Goal: Information Seeking & Learning: Check status

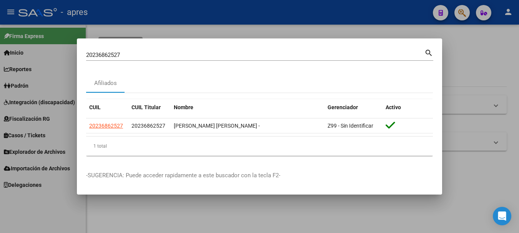
drag, startPoint x: 124, startPoint y: 54, endPoint x: -5, endPoint y: 58, distance: 128.7
click at [0, 58] on html "menu - apres person Firma Express Inicio Calendario SSS Instructivos Contacto O…" at bounding box center [259, 116] width 519 height 233
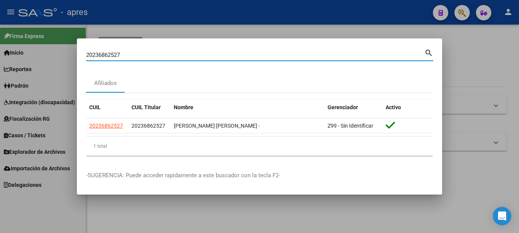
paste input "34553264"
type input "34553264"
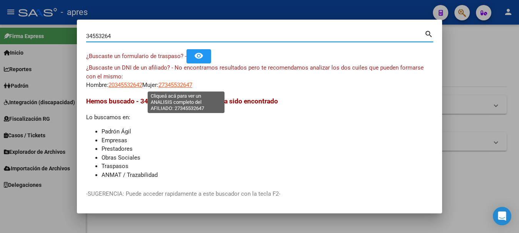
click at [192, 86] on span "27345532647" at bounding box center [175, 84] width 34 height 7
type textarea "27345532647"
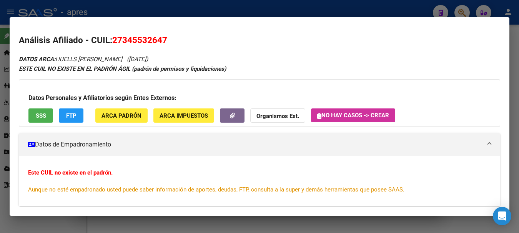
click at [35, 115] on button "SSS" at bounding box center [40, 115] width 25 height 14
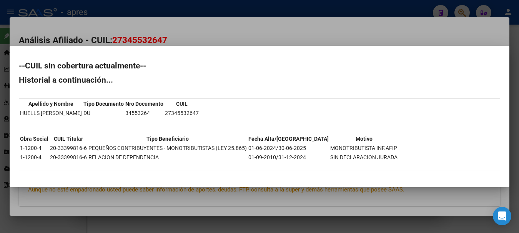
click at [292, 10] on div at bounding box center [259, 116] width 519 height 233
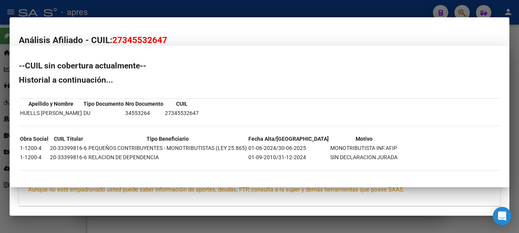
click at [292, 10] on div at bounding box center [259, 116] width 519 height 233
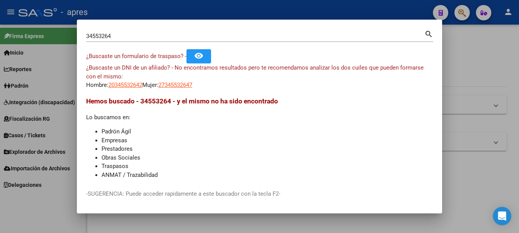
drag, startPoint x: 134, startPoint y: 31, endPoint x: -5, endPoint y: 41, distance: 139.4
click at [0, 41] on html "menu - apres person Firma Express Inicio Calendario SSS Instructivos Contacto O…" at bounding box center [259, 116] width 519 height 233
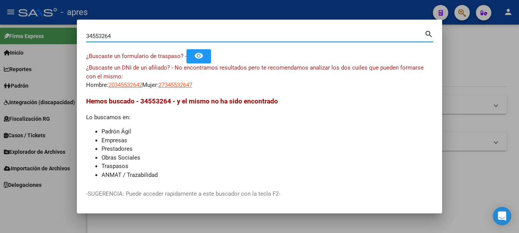
click at [140, 39] on input "34553264" at bounding box center [255, 36] width 338 height 7
click at [138, 37] on input "34553264" at bounding box center [255, 36] width 338 height 7
paste input "20380584"
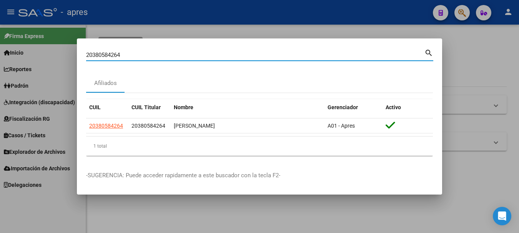
drag, startPoint x: 25, startPoint y: 53, endPoint x: -5, endPoint y: 53, distance: 29.6
click at [0, 53] on html "menu - apres person Firma Express Inicio Calendario SSS Instructivos Contacto O…" at bounding box center [259, 116] width 519 height 233
paste input "-39195731-3"
drag, startPoint x: 94, startPoint y: 52, endPoint x: 38, endPoint y: 53, distance: 55.7
click at [38, 53] on div "20-39195731 Buscar (apellido, dni, cuil, nro traspaso, cuit, obra social) searc…" at bounding box center [259, 116] width 519 height 233
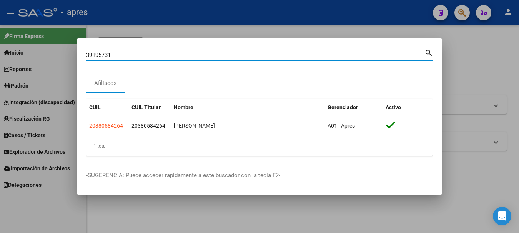
click at [136, 52] on input "39195731" at bounding box center [255, 54] width 338 height 7
type input "39195731"
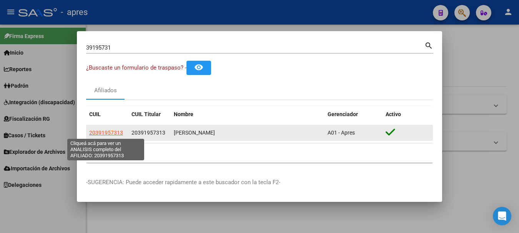
click at [107, 132] on span "20391957313" at bounding box center [106, 132] width 34 height 6
type textarea "20391957313"
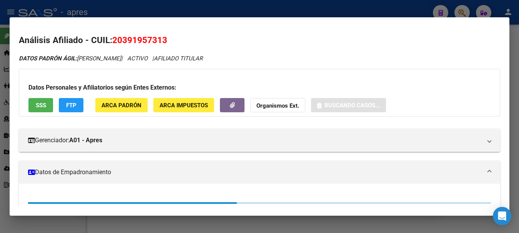
click at [39, 106] on span "SSS" at bounding box center [41, 105] width 10 height 7
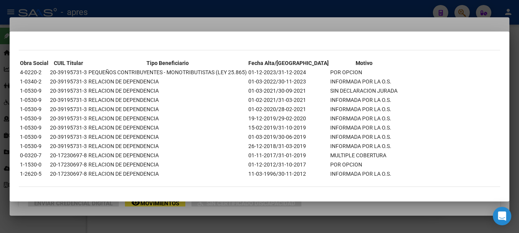
scroll to position [195, 0]
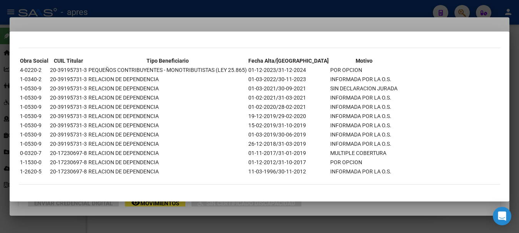
click at [92, 6] on div at bounding box center [259, 116] width 519 height 233
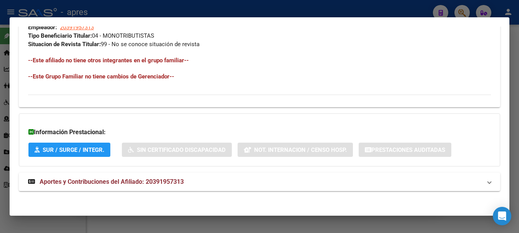
scroll to position [404, 0]
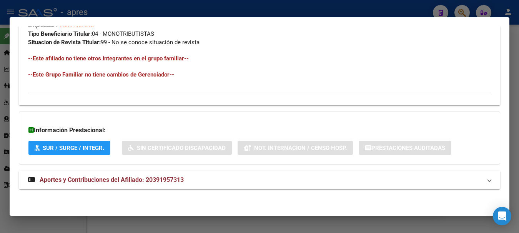
click at [99, 180] on span "Aportes y Contribuciones del Afiliado: 20391957313" at bounding box center [112, 179] width 144 height 7
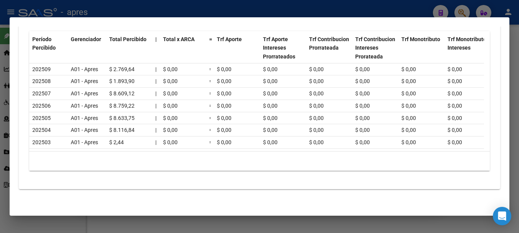
scroll to position [640, 0]
click at [218, 12] on div at bounding box center [259, 116] width 519 height 233
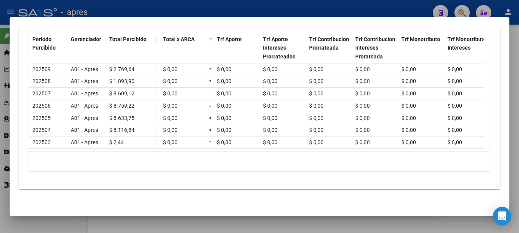
click at [218, 12] on div at bounding box center [259, 116] width 519 height 233
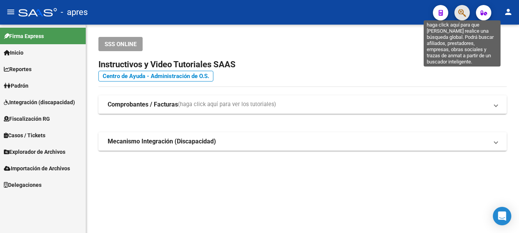
click at [463, 9] on icon "button" at bounding box center [462, 12] width 8 height 9
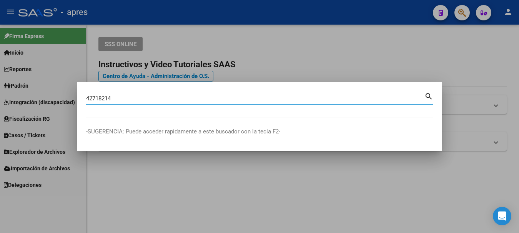
type input "42718214"
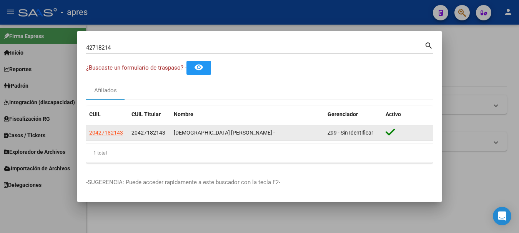
click at [101, 127] on datatable-body-cell "20427182143" at bounding box center [107, 132] width 42 height 15
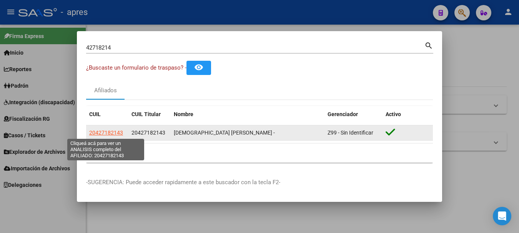
click at [111, 132] on span "20427182143" at bounding box center [106, 132] width 34 height 6
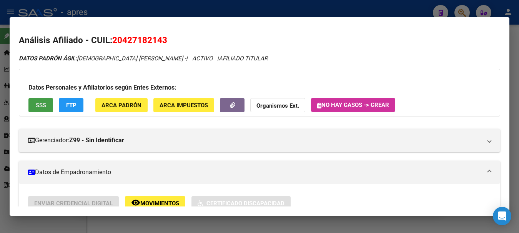
click at [43, 103] on span "SSS" at bounding box center [41, 105] width 10 height 7
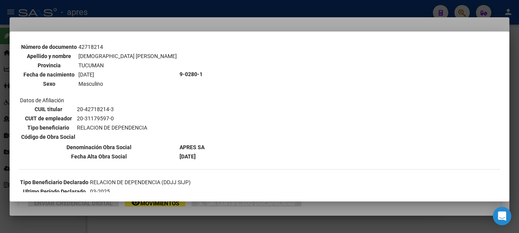
scroll to position [77, 0]
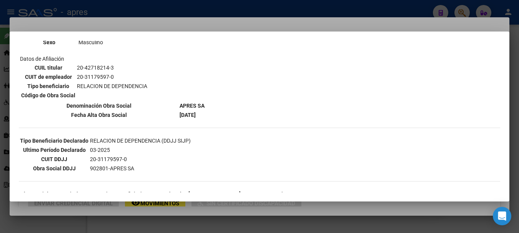
drag, startPoint x: 197, startPoint y: 128, endPoint x: 192, endPoint y: 148, distance: 20.4
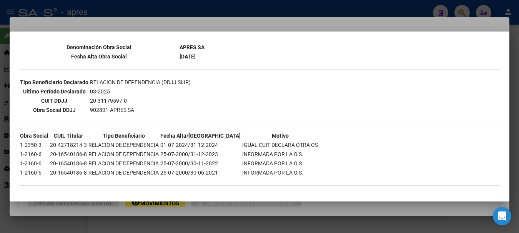
scroll to position [175, 0]
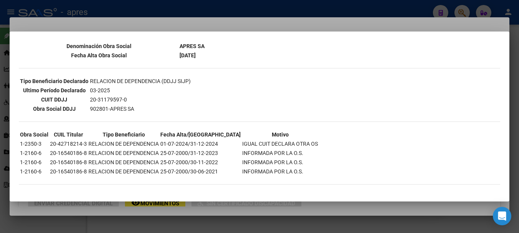
click at [95, 21] on div at bounding box center [259, 116] width 519 height 233
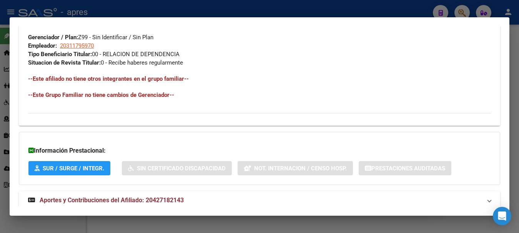
scroll to position [384, 0]
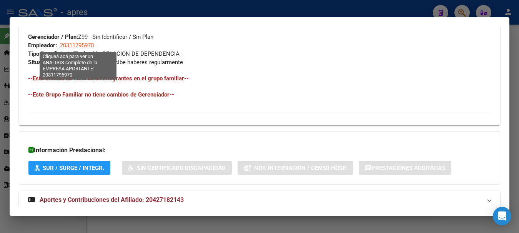
click at [80, 46] on span "20311795970" at bounding box center [77, 45] width 34 height 7
type textarea "20311795970"
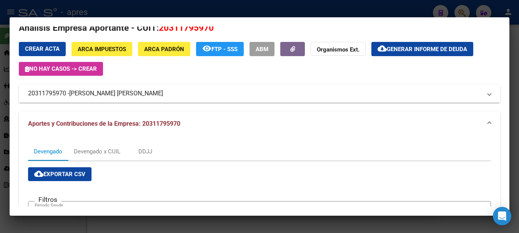
scroll to position [0, 0]
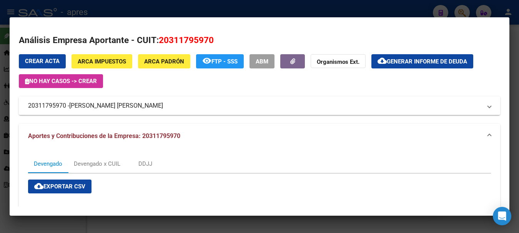
click at [126, 106] on span "[PERSON_NAME] [PERSON_NAME]" at bounding box center [116, 105] width 94 height 9
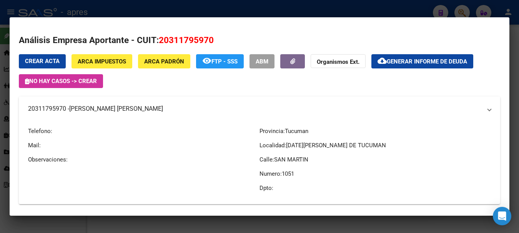
click at [126, 106] on span "[PERSON_NAME] [PERSON_NAME]" at bounding box center [116, 108] width 94 height 9
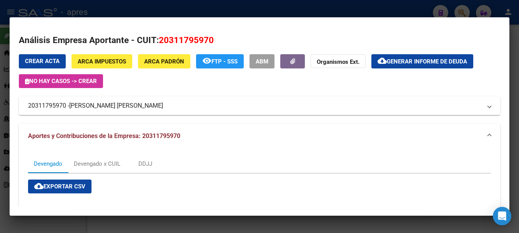
click at [126, 106] on span "[PERSON_NAME] [PERSON_NAME]" at bounding box center [116, 105] width 94 height 9
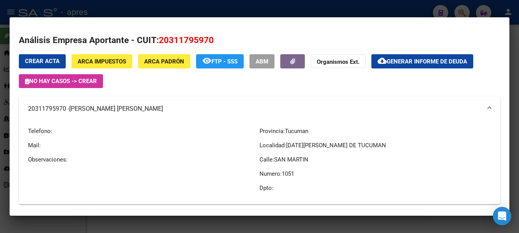
click at [30, 109] on mat-panel-title "20311795970 - [PERSON_NAME] [PERSON_NAME]" at bounding box center [254, 108] width 453 height 9
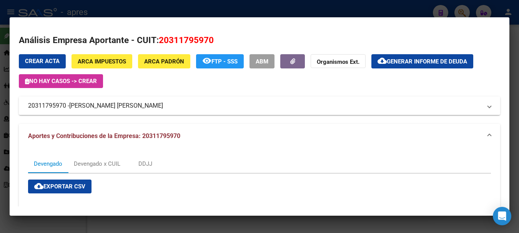
click at [27, 104] on mat-expansion-panel-header "20311795970 - [PERSON_NAME] [PERSON_NAME]" at bounding box center [259, 105] width 481 height 18
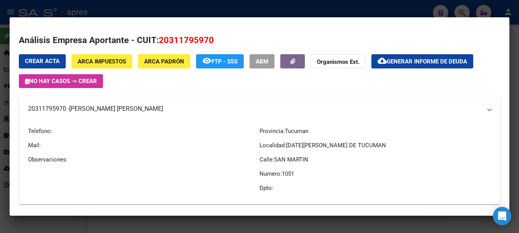
click at [27, 104] on mat-expansion-panel-header "20311795970 - [PERSON_NAME] [PERSON_NAME]" at bounding box center [259, 108] width 481 height 25
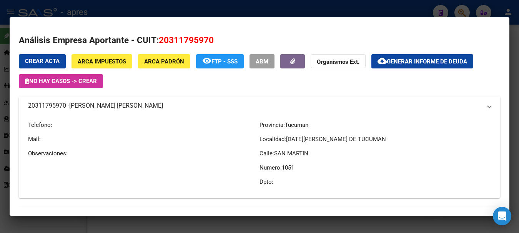
click at [27, 104] on mat-expansion-panel-header "20311795970 - [PERSON_NAME] [PERSON_NAME]" at bounding box center [259, 105] width 481 height 18
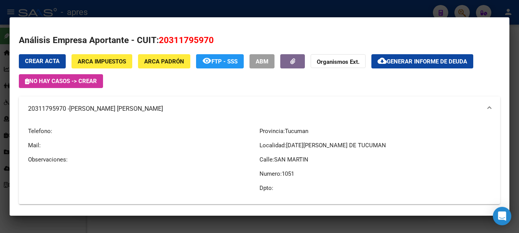
copy mat-panel-title "20311795970 -"
drag, startPoint x: 274, startPoint y: 159, endPoint x: 308, endPoint y: 170, distance: 36.7
click at [308, 170] on div "Provincia: Tucuman Localidad: [DATE][GEOGRAPHIC_DATA][PERSON_NAME] Calle: [GEOG…" at bounding box center [374, 159] width 231 height 77
copy div "SAN [PERSON_NAME] Numero: 1051"
click at [74, 107] on span "[PERSON_NAME] [PERSON_NAME]" at bounding box center [116, 108] width 94 height 9
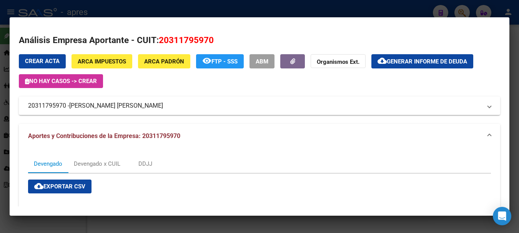
click at [148, 136] on span "Aportes y Contribuciones de la Empresa: 20311795970" at bounding box center [104, 135] width 152 height 7
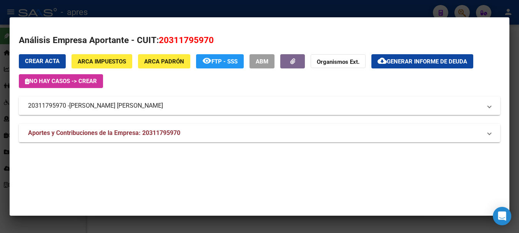
click at [79, 102] on span "[PERSON_NAME] [PERSON_NAME]" at bounding box center [116, 105] width 94 height 9
click at [79, 102] on mat-expansion-panel-header "20311795970 - [PERSON_NAME] [PERSON_NAME]" at bounding box center [259, 105] width 481 height 18
click at [68, 104] on mat-panel-title "20311795970 - [PERSON_NAME] [PERSON_NAME]" at bounding box center [254, 105] width 453 height 9
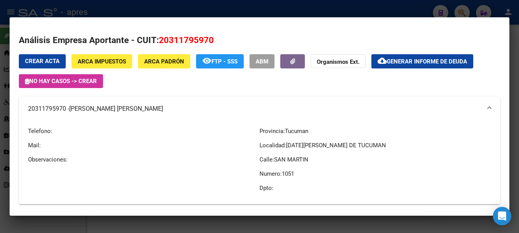
click at [210, 25] on mat-dialog-container "Análisis Empresa Aportante - CUIT: 20311795970 Crear Acta ARCA Impuestos ARCA P…" at bounding box center [259, 116] width 499 height 198
click at [216, 8] on div at bounding box center [259, 116] width 519 height 233
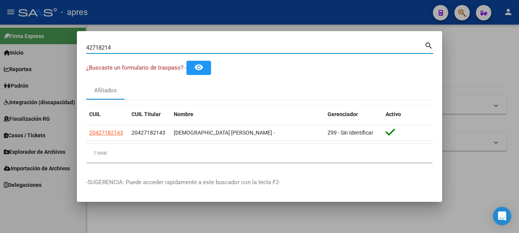
drag, startPoint x: 137, startPoint y: 45, endPoint x: -5, endPoint y: 56, distance: 141.8
click at [0, 56] on html "menu - apres person Firma Express Inicio Calendario SSS Instructivos Contacto O…" at bounding box center [259, 116] width 519 height 233
paste input "20432490611"
type input "20432490611"
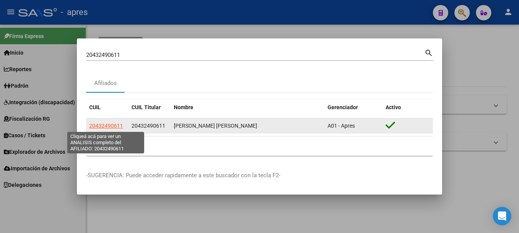
click at [109, 127] on span "20432490611" at bounding box center [106, 126] width 34 height 6
type textarea "20432490611"
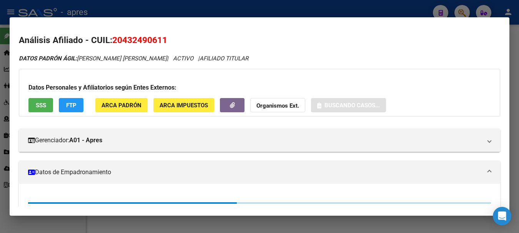
click at [38, 109] on button "SSS" at bounding box center [40, 105] width 25 height 14
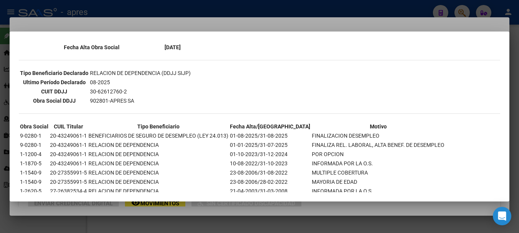
scroll to position [202, 0]
